Goal: Find specific page/section: Find specific page/section

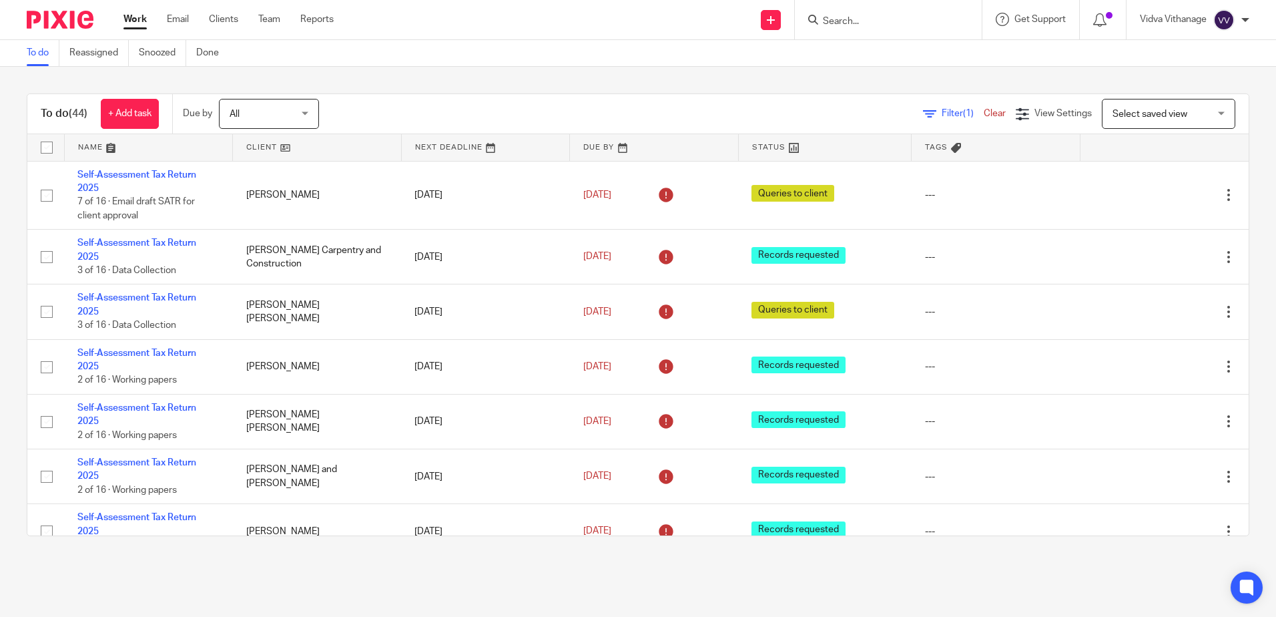
scroll to position [2060, 0]
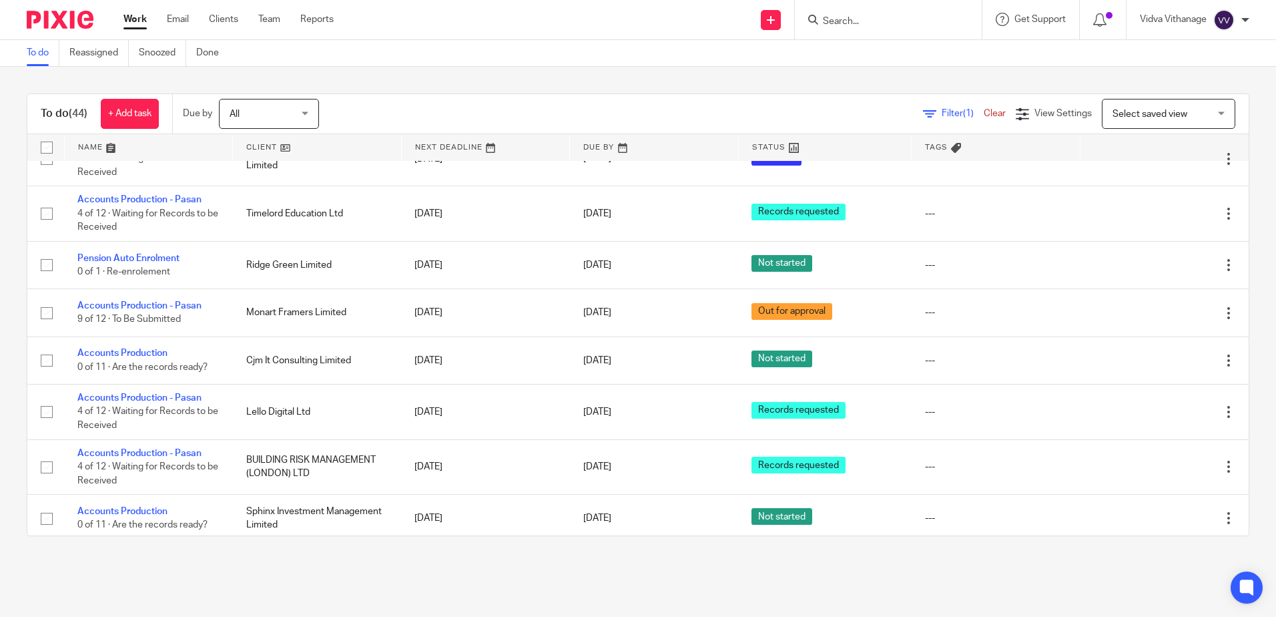
click at [855, 25] on input "Search" at bounding box center [882, 22] width 120 height 12
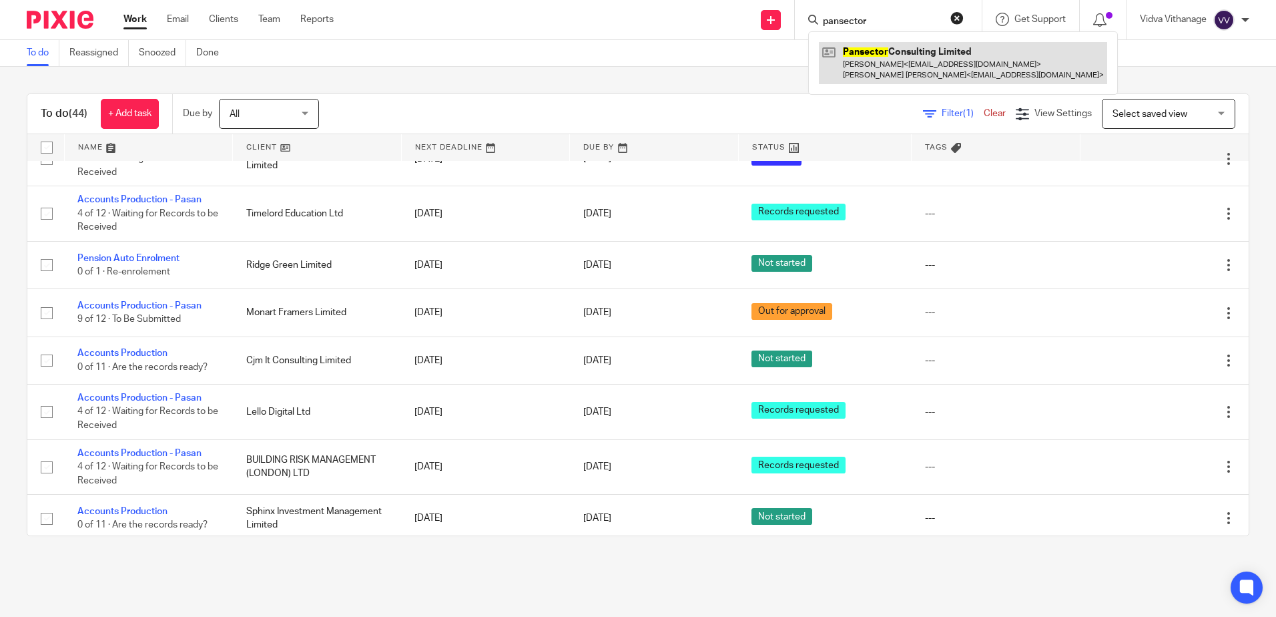
type input "pansector"
click at [919, 68] on link at bounding box center [963, 62] width 288 height 41
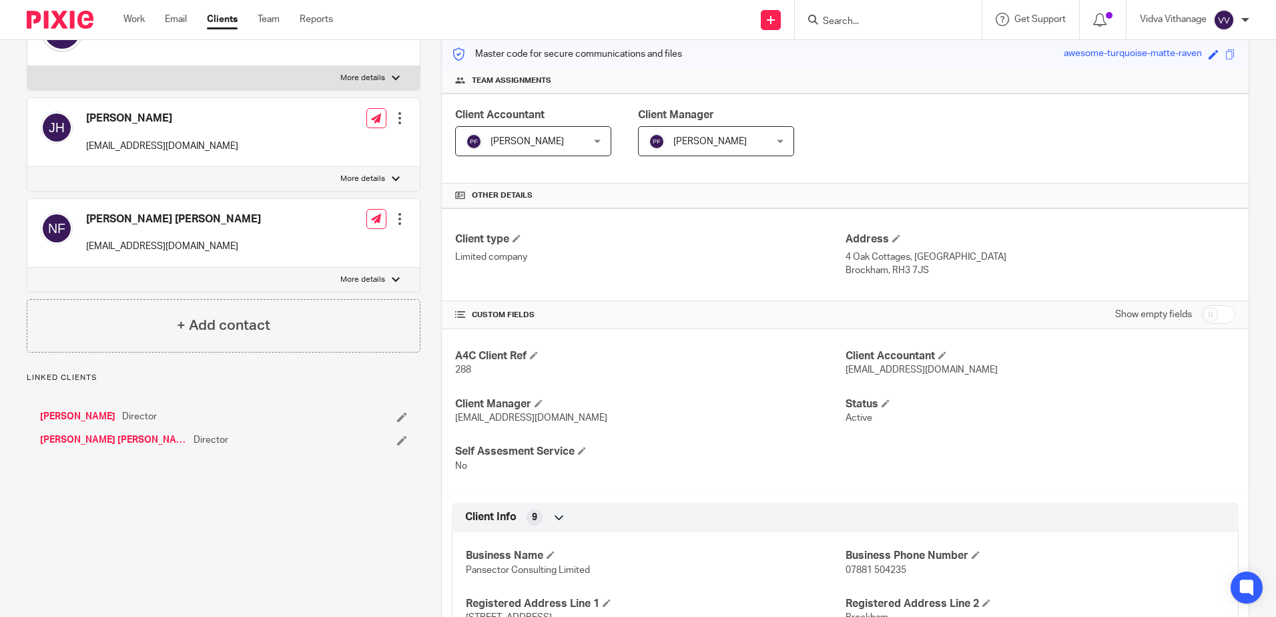
scroll to position [172, 0]
click at [358, 245] on div "Nicholas John Field nickjfield@yahoo.co.uk Edit contact Create client from cont…" at bounding box center [223, 232] width 393 height 69
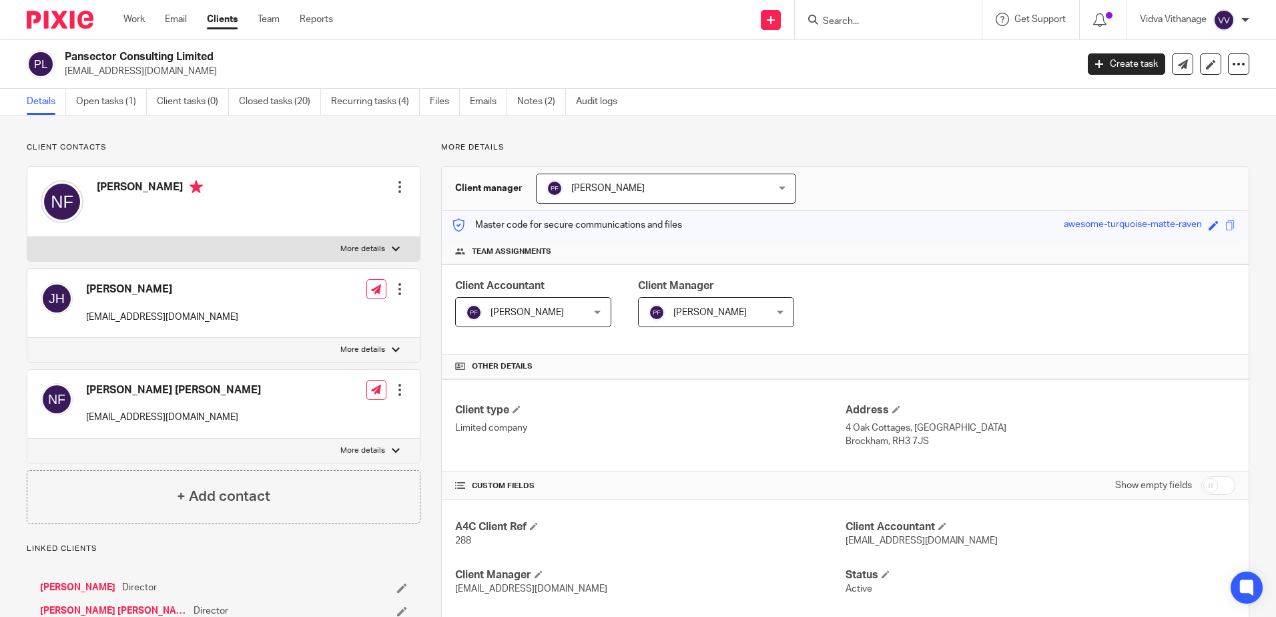
drag, startPoint x: 226, startPoint y: 52, endPoint x: 63, endPoint y: 58, distance: 163.0
click at [63, 58] on div "Pansector Consulting Limited nickjfield@yahoo.co.uk" at bounding box center [547, 64] width 1041 height 28
copy h2 "Pansector Consulting Limited"
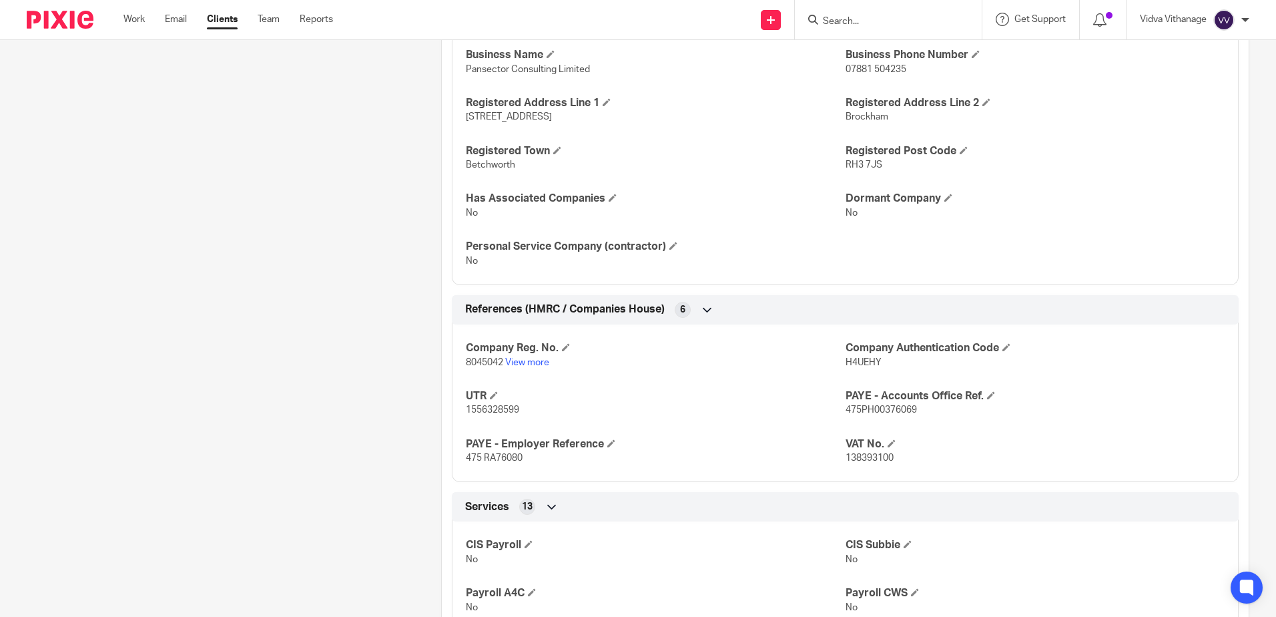
scroll to position [672, 0]
click at [526, 364] on link "View more" at bounding box center [527, 361] width 44 height 9
